Goal: Information Seeking & Learning: Learn about a topic

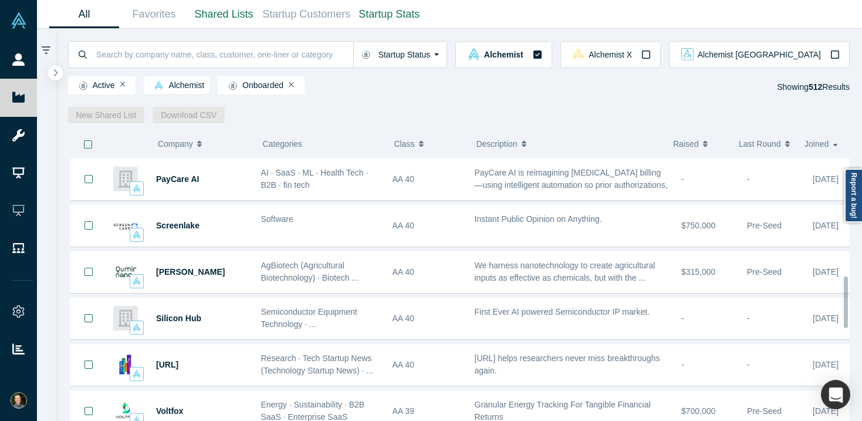
scroll to position [633, 0]
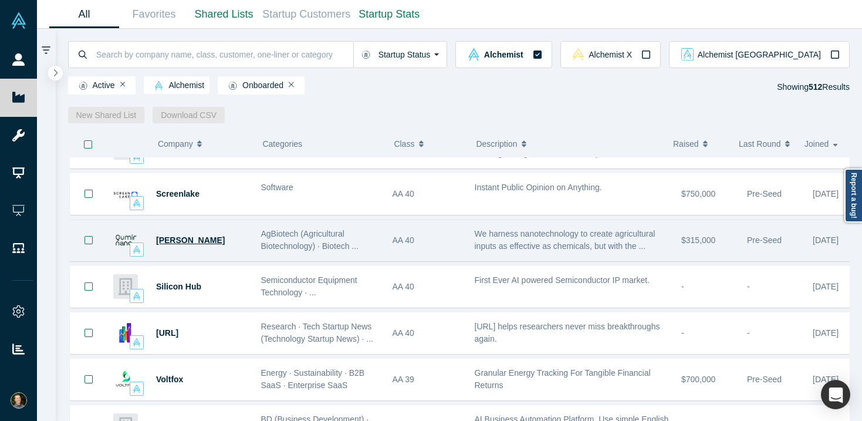
click at [183, 238] on span "[PERSON_NAME]" at bounding box center [190, 239] width 69 height 9
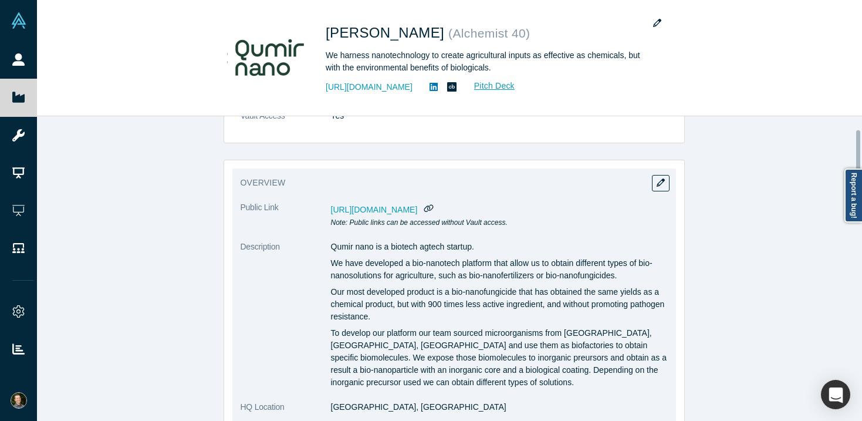
scroll to position [68, 0]
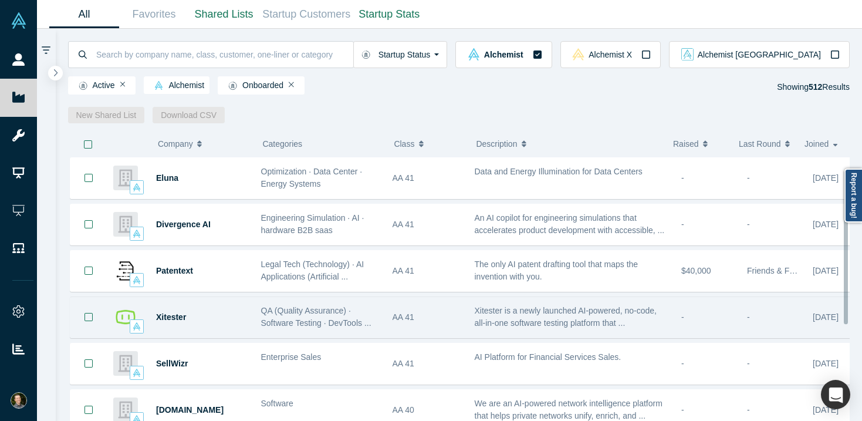
scroll to position [211, 0]
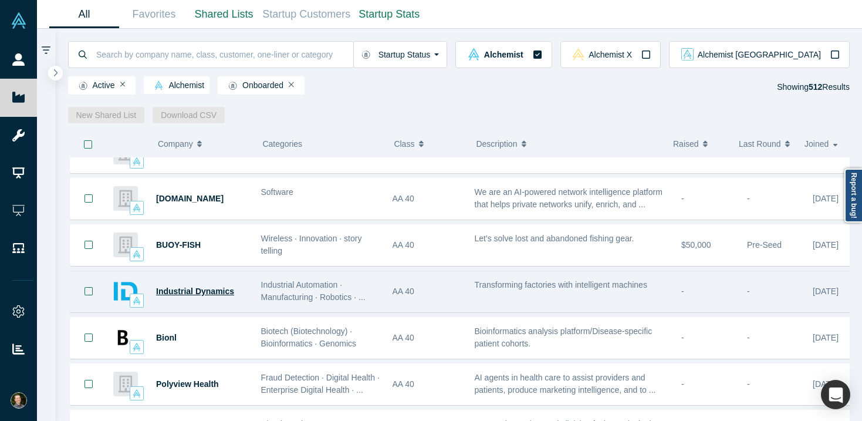
click at [218, 294] on span "Industrial Dynamics" at bounding box center [195, 290] width 78 height 9
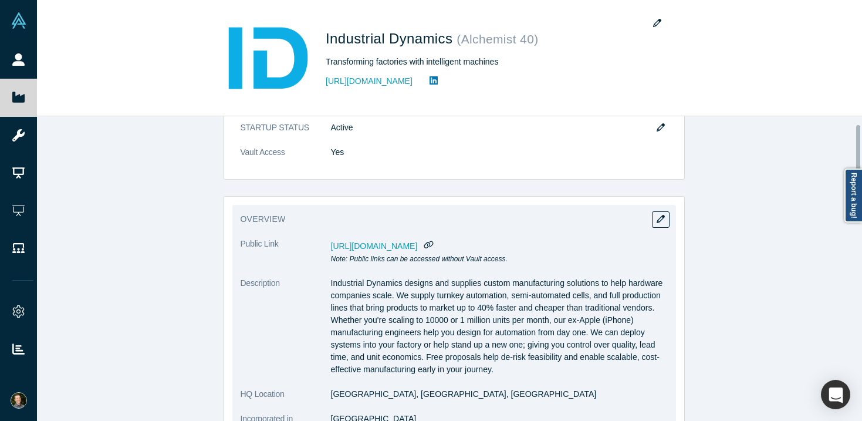
scroll to position [33, 0]
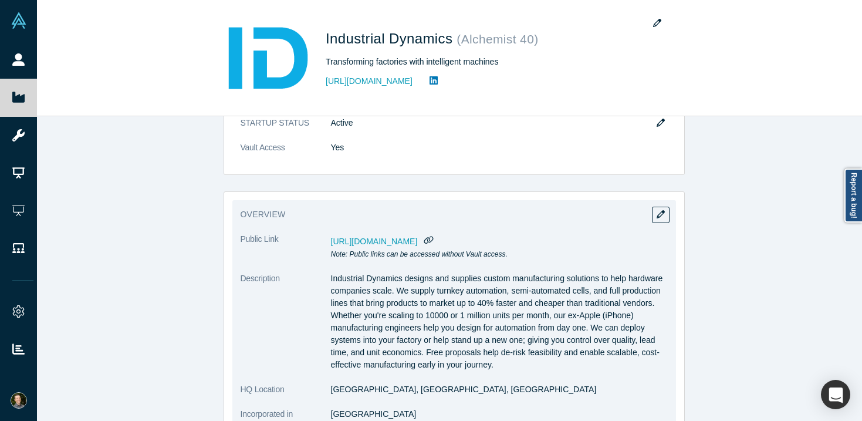
click at [418, 241] on span "[URL][DOMAIN_NAME]" at bounding box center [374, 240] width 87 height 9
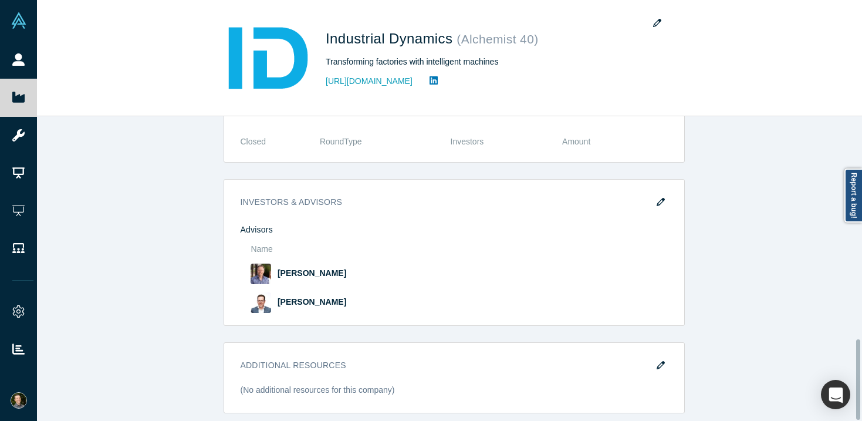
scroll to position [0, 0]
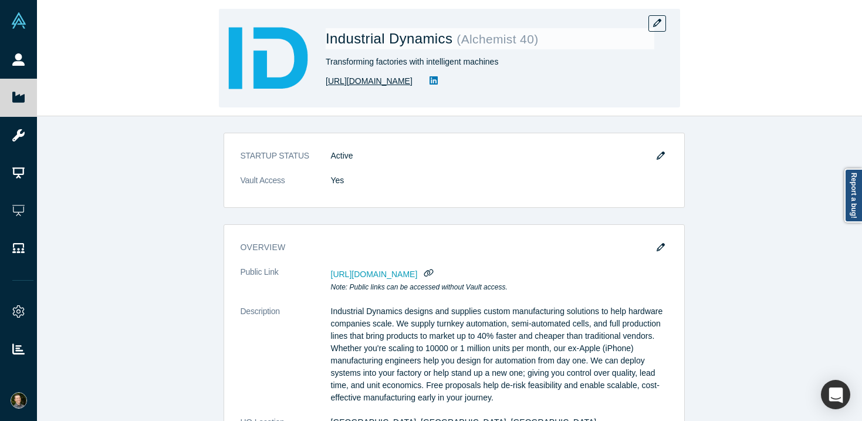
click at [408, 80] on link "[URL][DOMAIN_NAME]" at bounding box center [369, 81] width 87 height 12
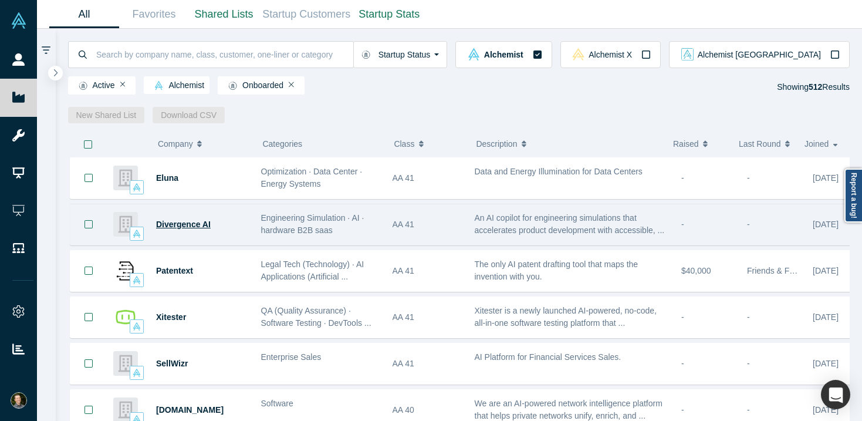
click at [176, 221] on span "Divergence AI" at bounding box center [183, 223] width 55 height 9
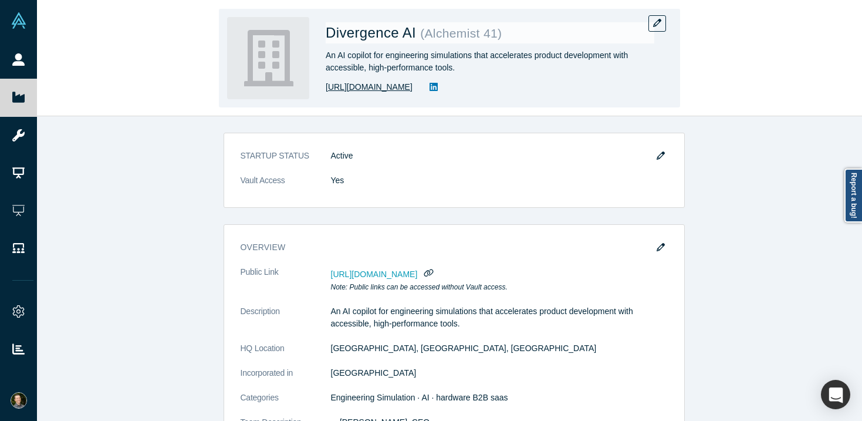
click at [393, 87] on link "[URL][DOMAIN_NAME]" at bounding box center [369, 87] width 87 height 12
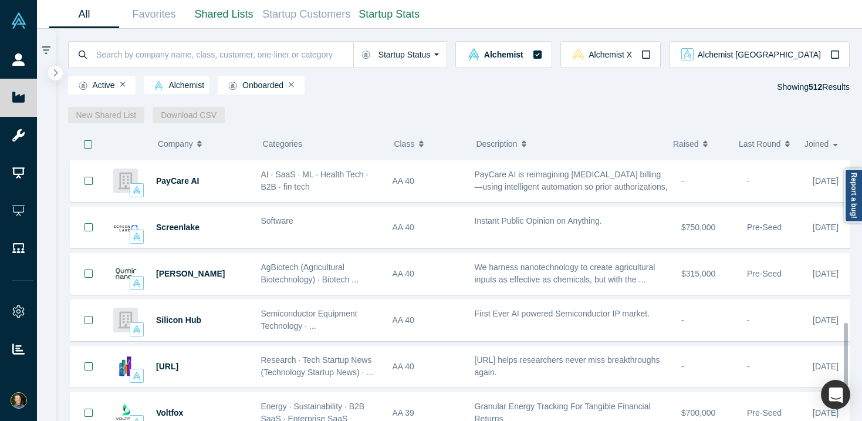
scroll to position [600, 0]
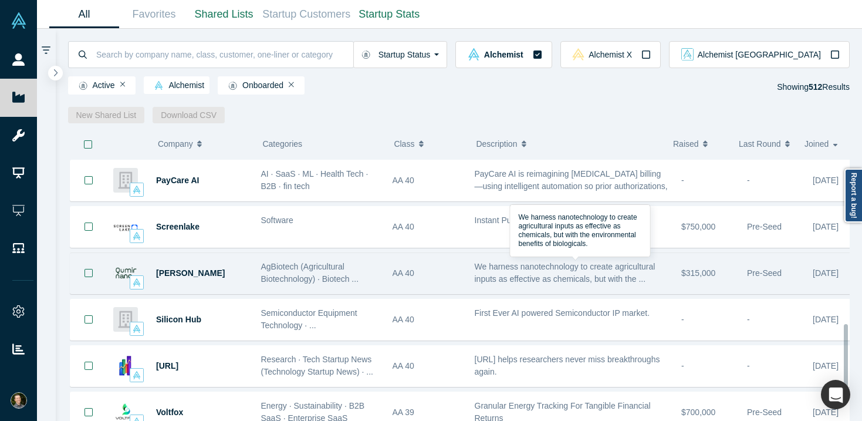
click at [502, 268] on span "We harness nanotechnology to create agricultural inputs as effective as chemica…" at bounding box center [565, 273] width 181 height 22
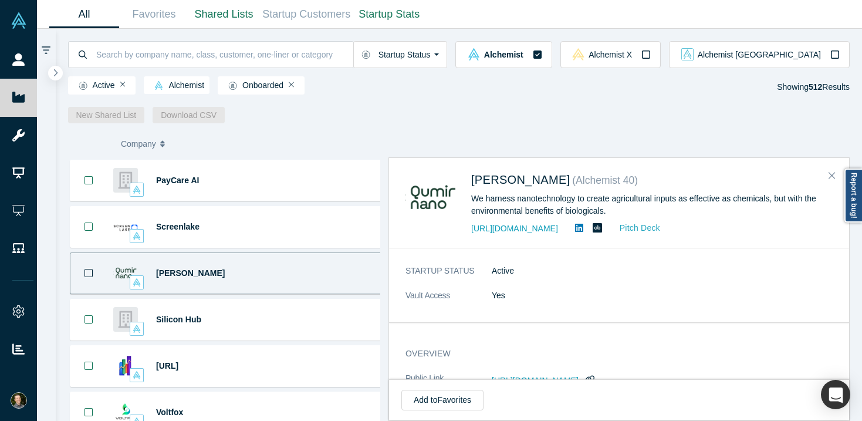
click at [647, 228] on link "Pitch Deck" at bounding box center [634, 227] width 54 height 13
click at [192, 270] on span "[PERSON_NAME]" at bounding box center [190, 272] width 69 height 9
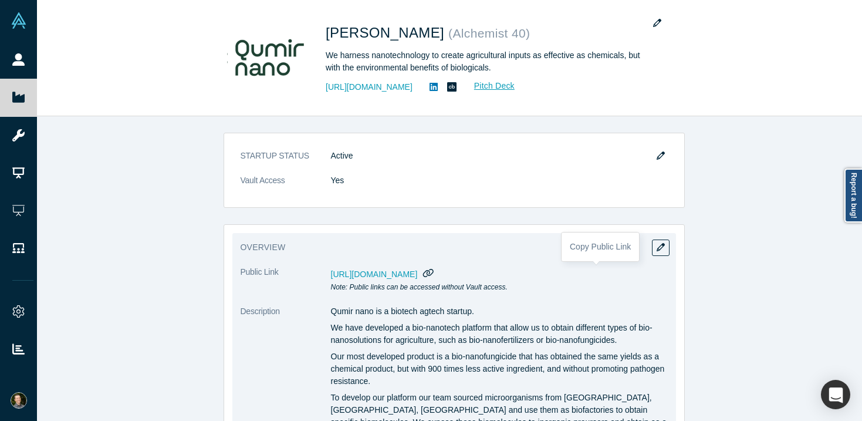
click at [434, 276] on icon "button" at bounding box center [428, 272] width 11 height 9
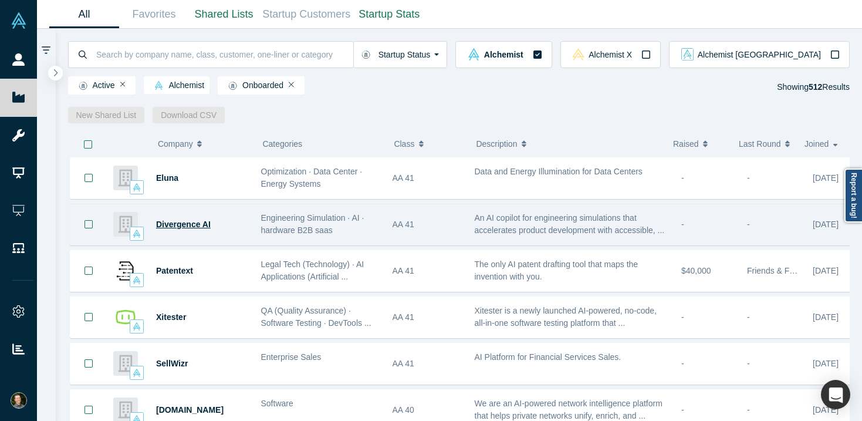
click at [190, 225] on span "Divergence AI" at bounding box center [183, 223] width 55 height 9
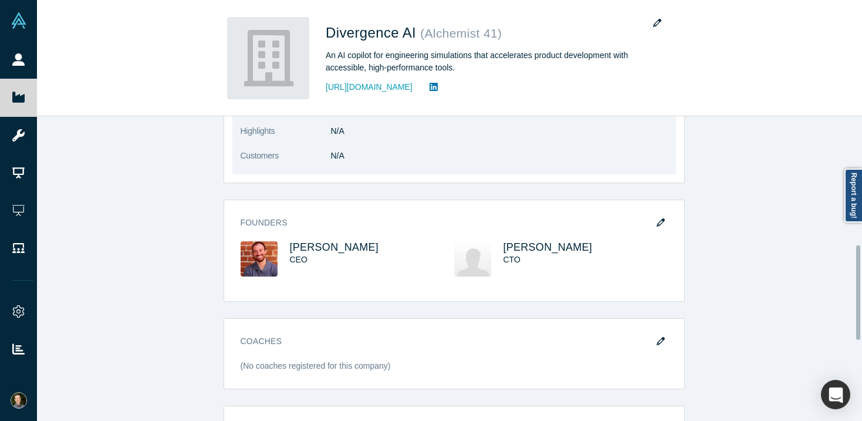
scroll to position [504, 0]
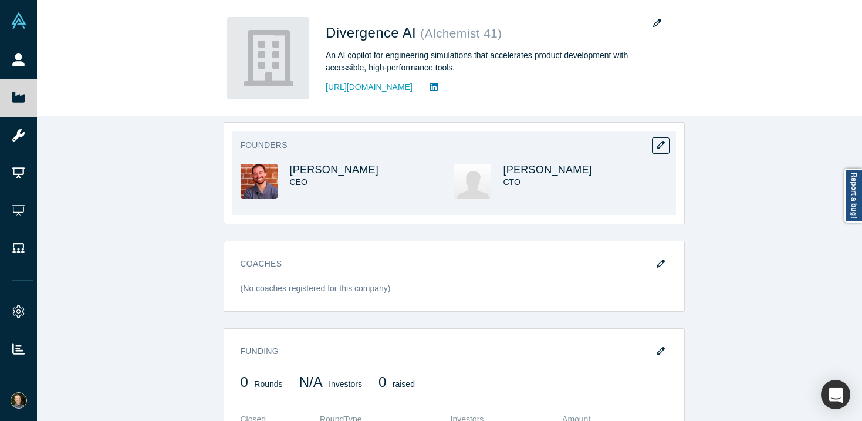
click at [332, 164] on span "[PERSON_NAME]" at bounding box center [334, 170] width 89 height 12
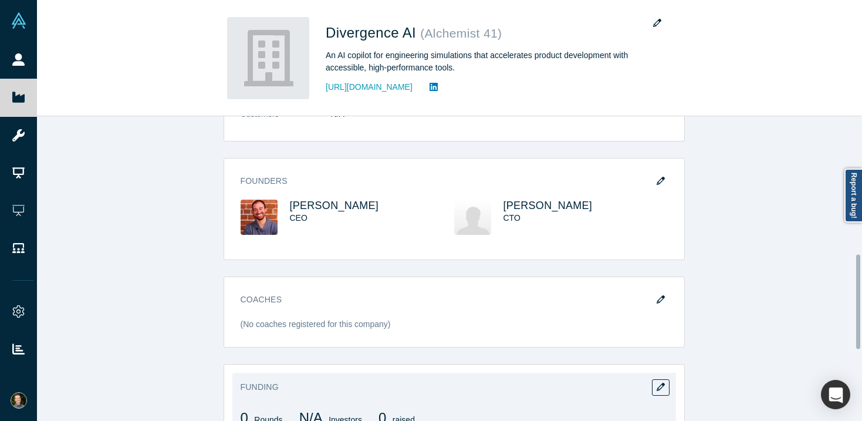
scroll to position [458, 0]
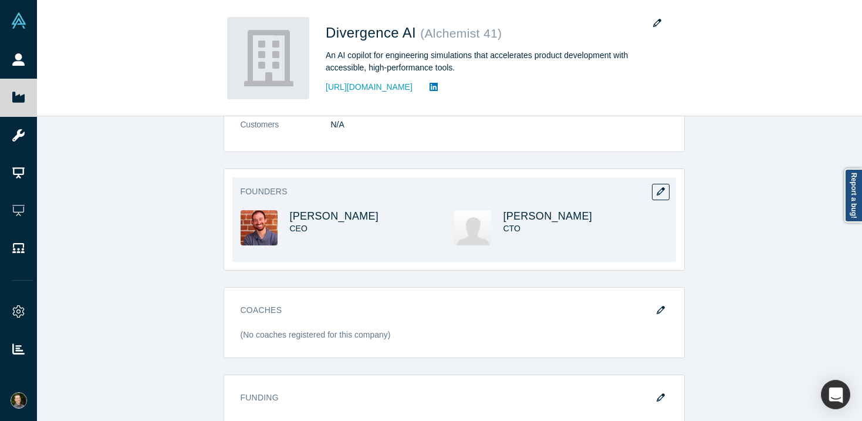
click at [257, 220] on img at bounding box center [259, 227] width 37 height 35
click at [319, 210] on span "[PERSON_NAME]" at bounding box center [334, 216] width 89 height 12
